Goal: Task Accomplishment & Management: Manage account settings

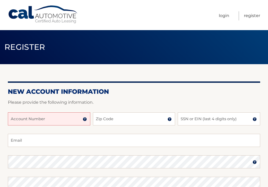
click at [27, 121] on input "Account Number" at bounding box center [49, 118] width 82 height 13
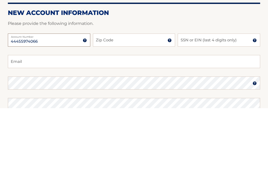
type input "44455974066"
click at [111, 112] on input "Zip Code" at bounding box center [134, 118] width 82 height 13
type input "10306"
click at [201, 112] on input "SSN or EIN (last 4 digits only)" at bounding box center [219, 118] width 82 height 13
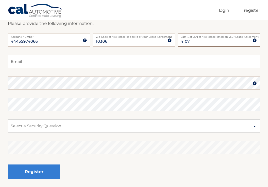
type input "4107"
click at [50, 61] on input "Email" at bounding box center [134, 61] width 252 height 13
type input "neldonnapeter@aol.com"
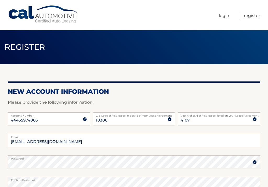
click at [112, 166] on label "Confirm Password" at bounding box center [134, 178] width 252 height 4
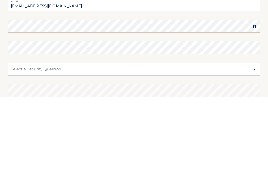
scroll to position [121, 0]
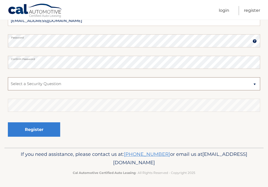
click at [37, 85] on select "Select a Security Question What was the name of your elementary school? What is…" at bounding box center [134, 83] width 252 height 13
select select "1"
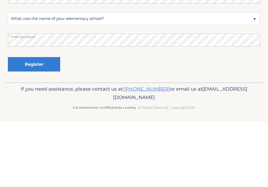
click at [35, 122] on button "Register" at bounding box center [34, 129] width 52 height 14
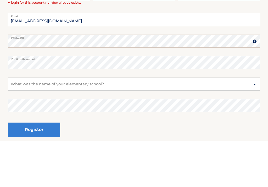
scroll to position [188, 0]
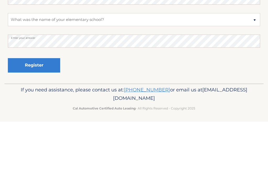
click at [38, 123] on button "Register" at bounding box center [34, 130] width 52 height 14
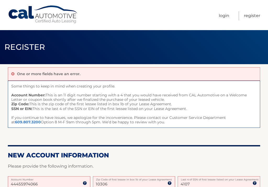
click at [225, 20] on link "Login" at bounding box center [224, 15] width 10 height 9
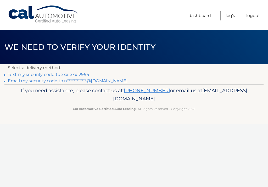
click at [89, 71] on li "Text my security code to xxx-xxx-2995" at bounding box center [134, 74] width 252 height 6
click at [71, 68] on p "Select a delivery method:" at bounding box center [134, 67] width 252 height 7
click at [70, 68] on p "Select a delivery method:" at bounding box center [134, 67] width 252 height 7
click at [78, 69] on p "Select a delivery method:" at bounding box center [134, 67] width 252 height 7
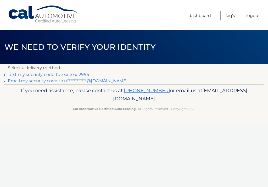
click at [83, 66] on p "Select a delivery method:" at bounding box center [134, 67] width 252 height 7
click at [10, 65] on p "Select a delivery method:" at bounding box center [134, 67] width 252 height 7
click at [22, 64] on header "We need to verify your identity" at bounding box center [133, 47] width 259 height 34
click at [85, 74] on link "Text my security code to xxx-xxx-2995" at bounding box center [48, 74] width 81 height 5
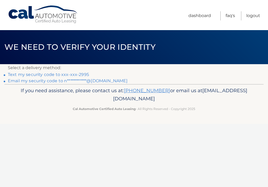
click at [84, 72] on link "Text my security code to xxx-xxx-2995" at bounding box center [48, 74] width 81 height 5
click at [83, 72] on link "Text my security code to xxx-xxx-2995" at bounding box center [48, 74] width 81 height 5
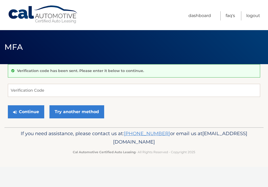
scroll to position [50, 0]
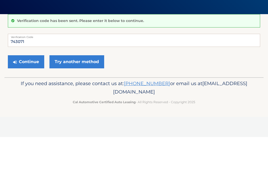
type input "743071"
click at [30, 105] on button "Continue" at bounding box center [26, 111] width 36 height 13
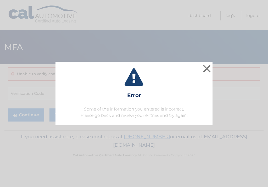
click at [210, 67] on button "×" at bounding box center [206, 68] width 10 height 10
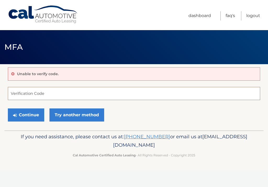
click at [40, 90] on input "Verification Code" at bounding box center [134, 93] width 252 height 13
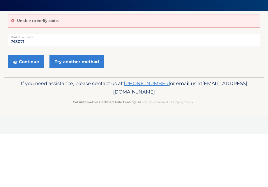
type input "743071"
click at [35, 108] on button "Continue" at bounding box center [26, 114] width 36 height 13
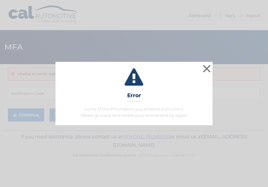
click at [211, 67] on button "×" at bounding box center [206, 68] width 10 height 10
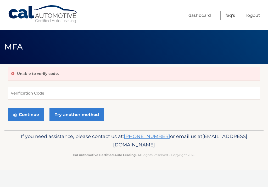
click at [93, 114] on link "Try another method" at bounding box center [76, 114] width 55 height 13
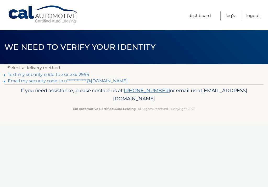
click at [103, 78] on link "**********" at bounding box center [67, 80] width 119 height 5
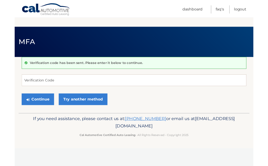
scroll to position [50, 0]
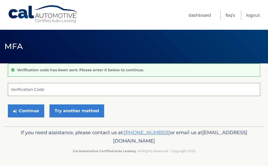
click at [44, 88] on input "Verification Code" at bounding box center [134, 89] width 252 height 13
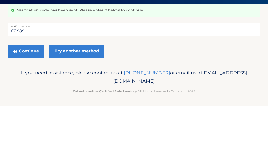
type input "621989"
click at [32, 105] on button "Continue" at bounding box center [26, 111] width 36 height 13
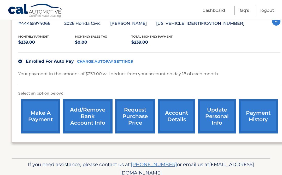
scroll to position [99, 0]
